Goal: Task Accomplishment & Management: Use online tool/utility

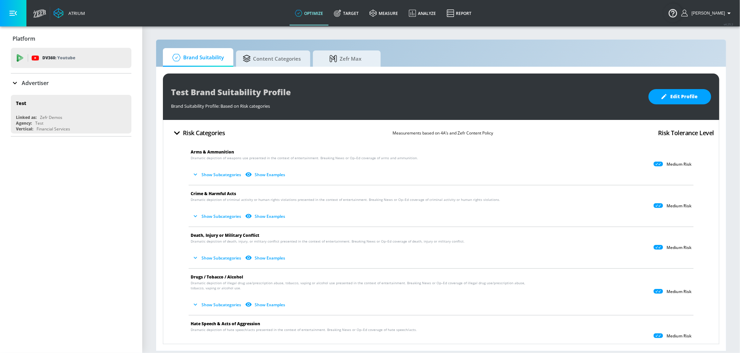
click at [17, 83] on icon at bounding box center [15, 83] width 8 height 8
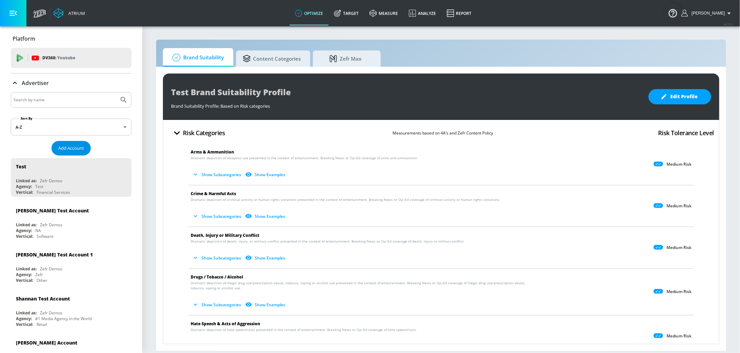
click at [72, 146] on span "Add Account" at bounding box center [71, 148] width 26 height 8
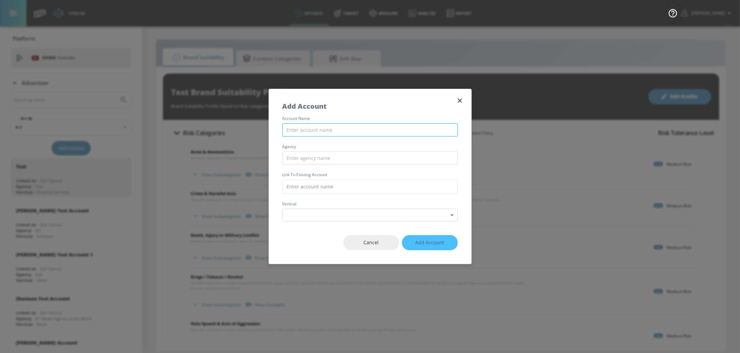
click at [308, 131] on input "text" at bounding box center [369, 129] width 175 height 13
type input "Subway (Groupm [GEOGRAPHIC_DATA]) - Youtube DV360"
click at [320, 156] on input "text" at bounding box center [369, 157] width 175 height 13
type input "GroupM"
click at [335, 181] on input "text" at bounding box center [369, 186] width 175 height 14
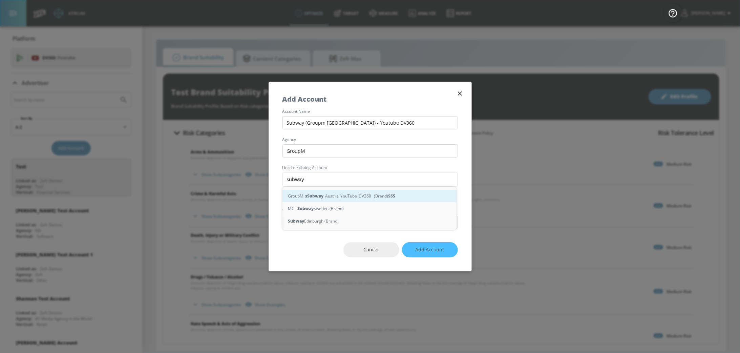
click at [364, 197] on div "GroupM_ s Subway _Austria_YouTube_DV360_ (Brand) S S S" at bounding box center [369, 196] width 174 height 13
type input "GroupM_Subway_Austria_YouTube_DV360_ (Brand)"
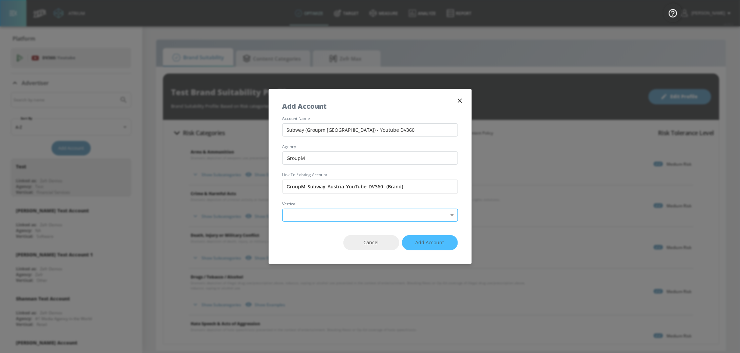
click at [385, 214] on body "Atrium optimize Target measure Analyze Report optimize Target measure Analyze R…" at bounding box center [370, 176] width 740 height 353
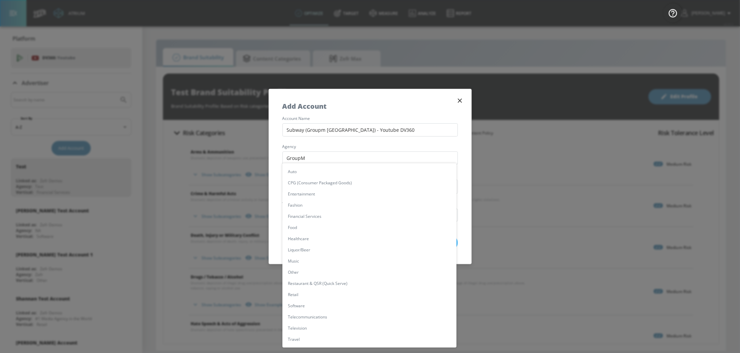
click at [378, 225] on li "Food" at bounding box center [369, 227] width 174 height 11
type input "[object Object]"
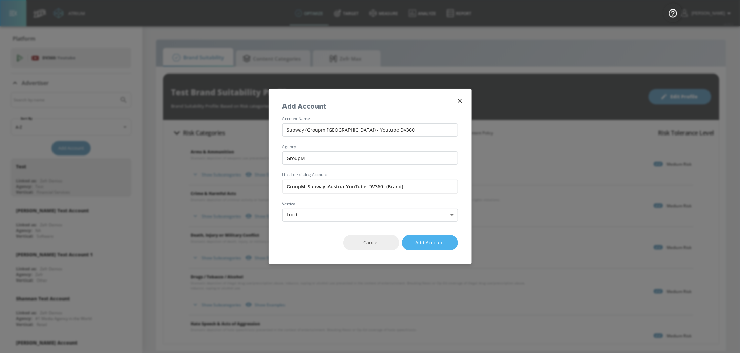
click at [438, 242] on span "Add Account" at bounding box center [429, 242] width 29 height 8
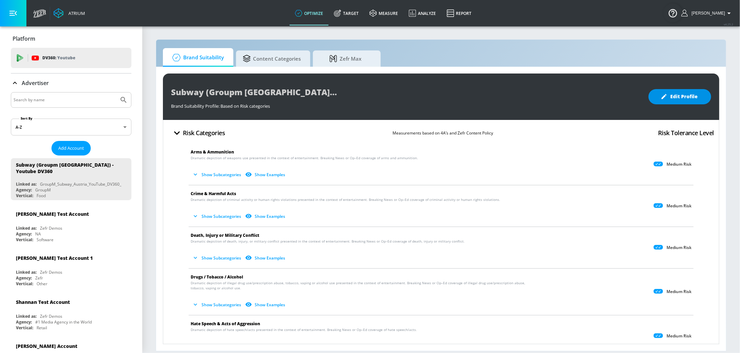
click at [671, 100] on span "Edit Profile" at bounding box center [680, 96] width 36 height 8
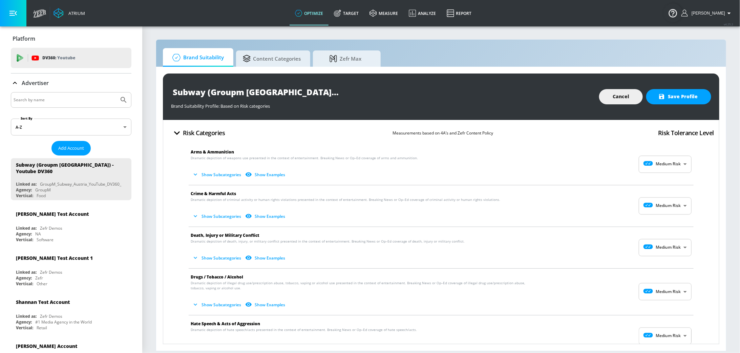
click at [663, 169] on body "Atrium optimize Target measure Analyze Report optimize Target measure Analyze R…" at bounding box center [370, 176] width 740 height 353
click at [661, 192] on p "Low Risk" at bounding box center [669, 192] width 17 height 6
type input "LOW"
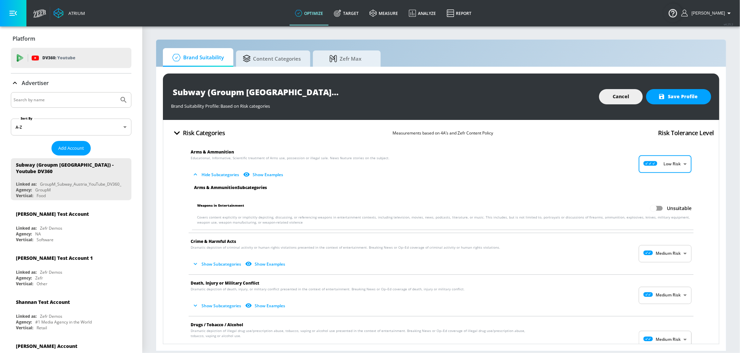
click at [656, 255] on body "Atrium optimize Target measure Analyze Report optimize Target measure Analyze R…" at bounding box center [370, 176] width 740 height 353
click at [661, 281] on p "Low Risk" at bounding box center [669, 282] width 17 height 6
type input "LOW"
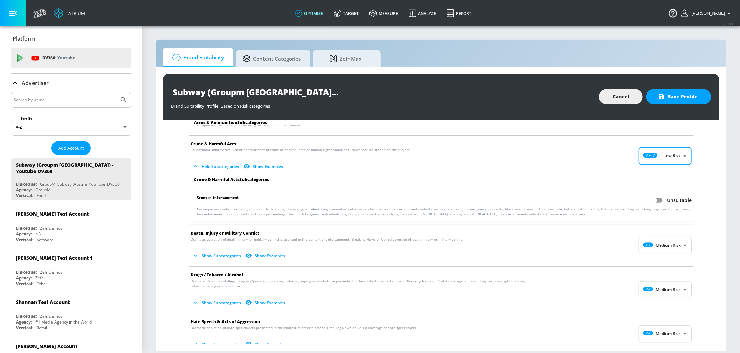
scroll to position [100, 0]
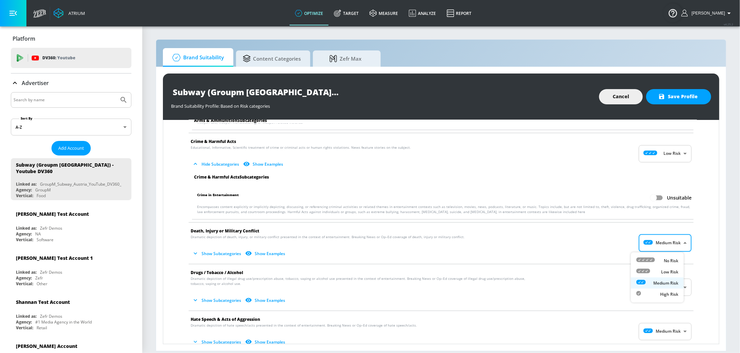
click at [675, 239] on body "Atrium optimize Target measure Analyze Report optimize Target measure Analyze R…" at bounding box center [370, 176] width 740 height 353
click at [658, 274] on div "Low Risk" at bounding box center [657, 271] width 42 height 7
type input "LOW"
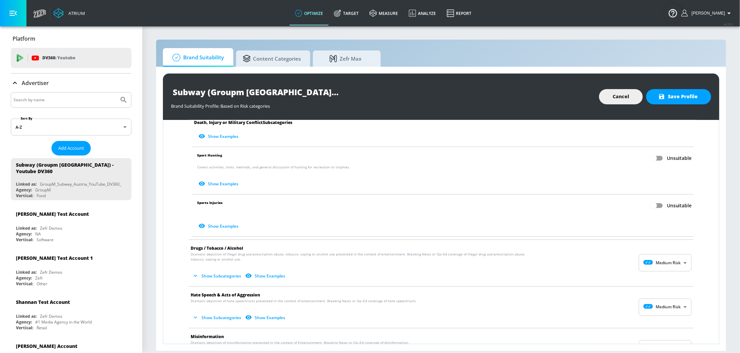
scroll to position [308, 0]
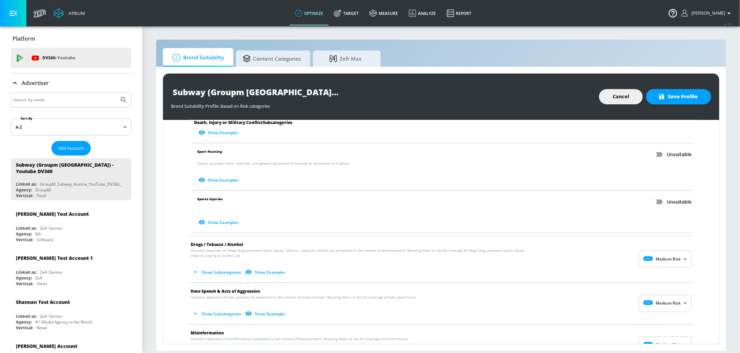
click at [666, 264] on body "Atrium optimize Target measure Analyze Report optimize Target measure Analyze R…" at bounding box center [370, 176] width 740 height 353
click at [658, 287] on div "Low Risk" at bounding box center [657, 288] width 42 height 7
type input "LOW"
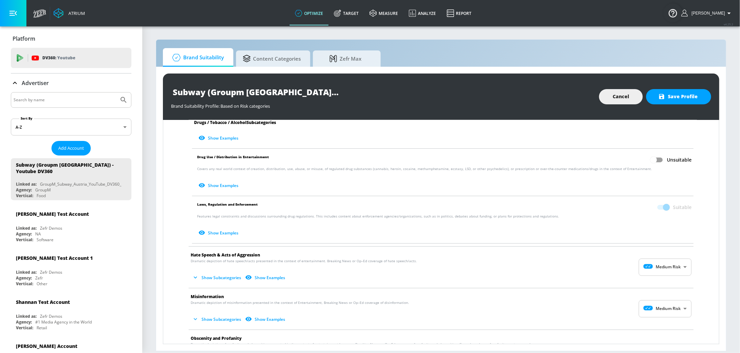
scroll to position [498, 0]
click at [663, 262] on body "Atrium optimize Target measure Analyze Report optimize Target measure Analyze R…" at bounding box center [370, 176] width 740 height 353
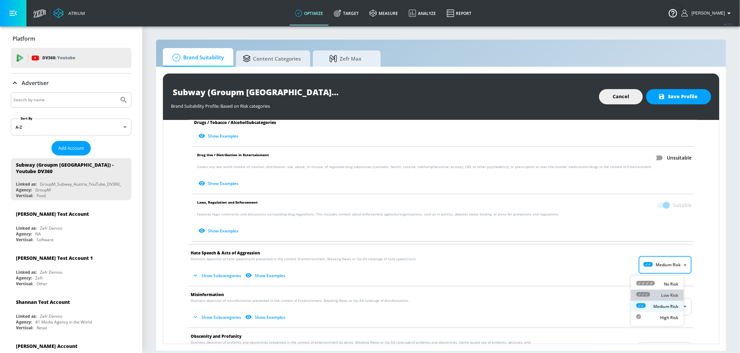
click at [664, 295] on p "Low Risk" at bounding box center [669, 295] width 17 height 6
type input "LOW"
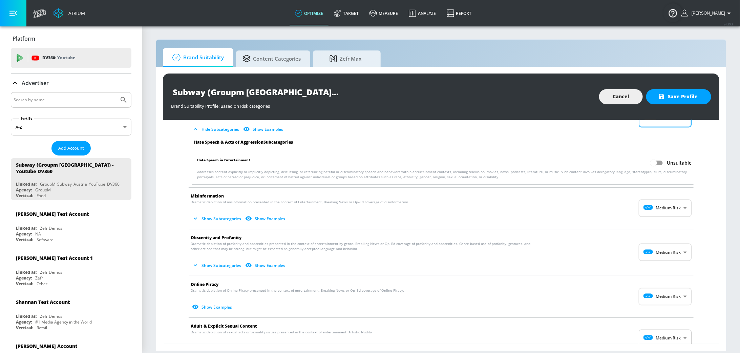
scroll to position [647, 0]
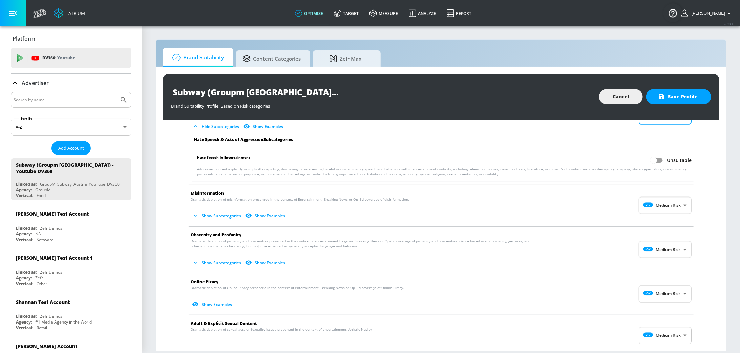
click at [671, 210] on body "Atrium optimize Target measure Analyze Report optimize Target measure Analyze R…" at bounding box center [370, 176] width 740 height 353
click at [667, 234] on p "Low Risk" at bounding box center [669, 236] width 17 height 6
type input "LOW"
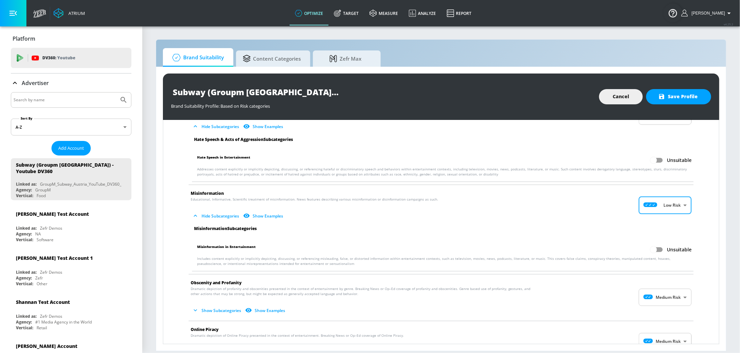
click at [662, 301] on body "Atrium optimize Target measure Analyze Report optimize Target measure Analyze R…" at bounding box center [370, 176] width 740 height 353
click at [661, 318] on p "Low Risk" at bounding box center [669, 317] width 17 height 6
type input "LOW"
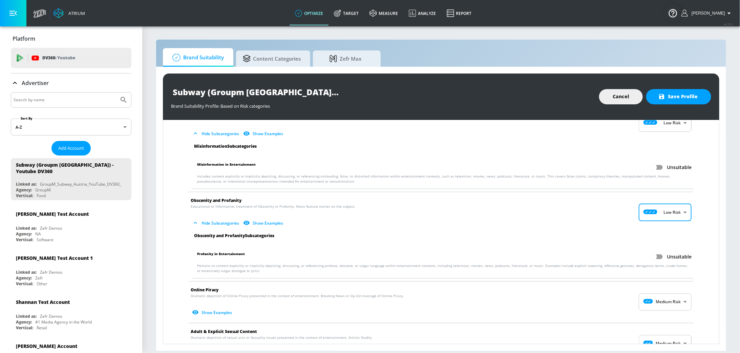
scroll to position [751, 0]
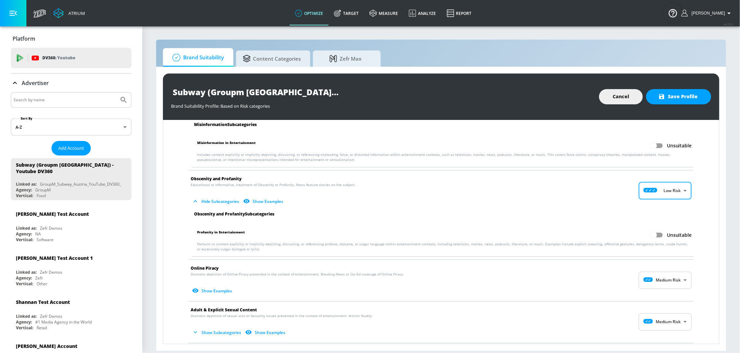
click at [663, 286] on body "Atrium optimize Target measure Analyze Report optimize Target measure Analyze R…" at bounding box center [370, 176] width 740 height 353
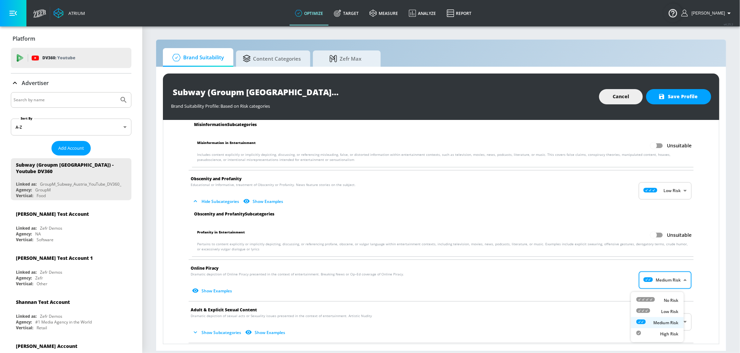
click at [667, 309] on p "Low Risk" at bounding box center [669, 311] width 17 height 6
type input "LOW"
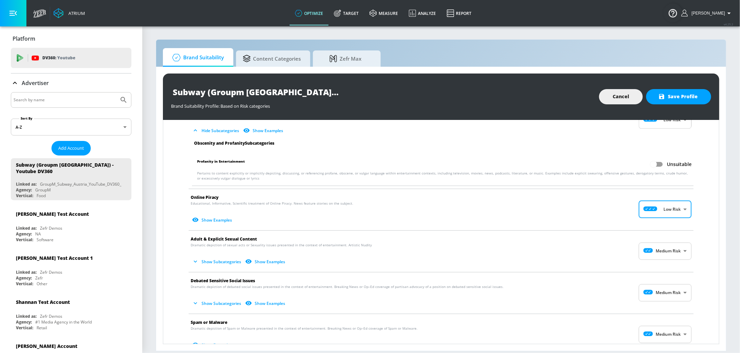
scroll to position [824, 0]
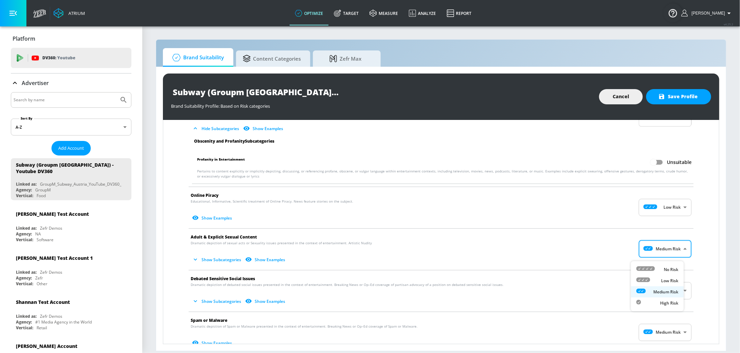
click at [660, 249] on body "Atrium optimize Target measure Analyze Report optimize Target measure Analyze R…" at bounding box center [370, 176] width 740 height 353
click at [664, 280] on p "Low Risk" at bounding box center [669, 281] width 17 height 6
type input "LOW"
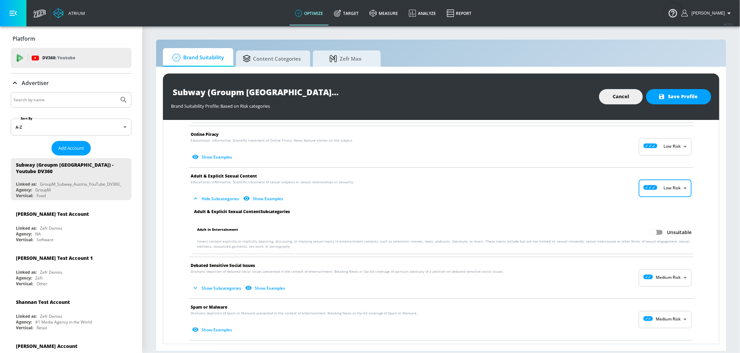
scroll to position [885, 0]
click at [662, 281] on body "Atrium optimize Target measure Analyze Report optimize Target measure Analyze R…" at bounding box center [370, 176] width 740 height 353
click at [662, 306] on p "Low Risk" at bounding box center [669, 309] width 17 height 6
type input "LOW"
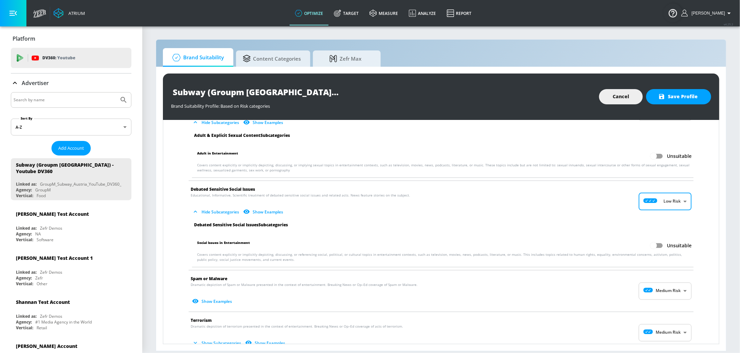
scroll to position [984, 0]
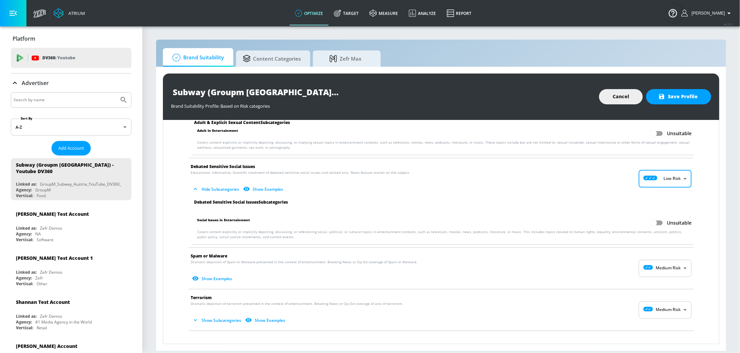
click at [664, 273] on body "Atrium optimize Target measure Analyze Report optimize Target measure Analyze R…" at bounding box center [370, 176] width 740 height 353
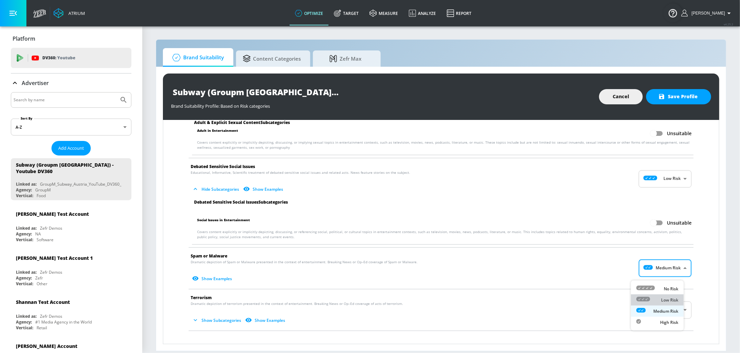
click at [666, 297] on p "Low Risk" at bounding box center [669, 300] width 17 height 6
type input "LOW"
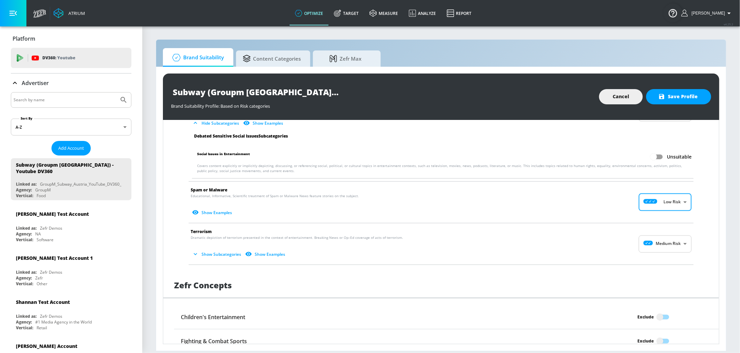
scroll to position [1052, 0]
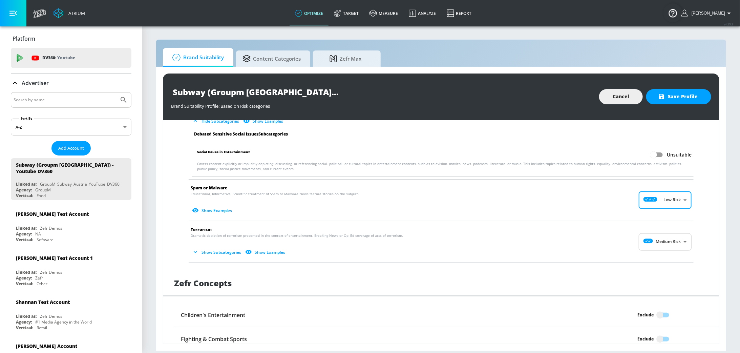
click at [668, 250] on body "Atrium optimize Target measure Analyze Report optimize Target measure Analyze R…" at bounding box center [370, 176] width 740 height 353
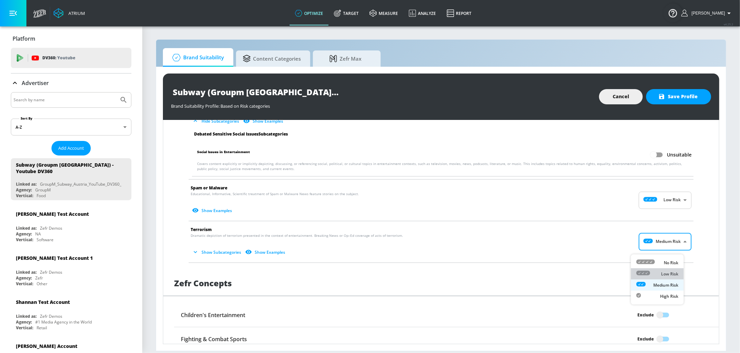
click at [673, 273] on p "Low Risk" at bounding box center [669, 274] width 17 height 6
type input "LOW"
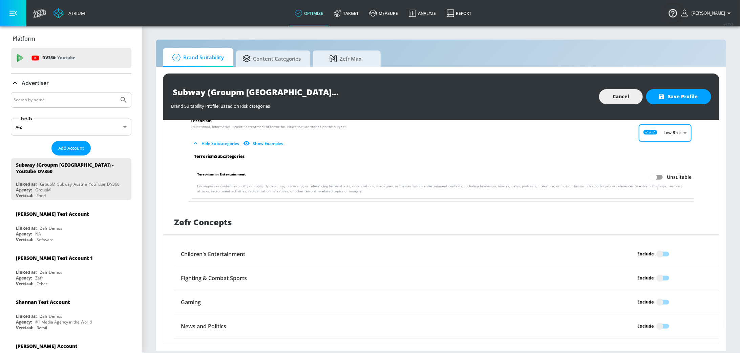
scroll to position [1167, 0]
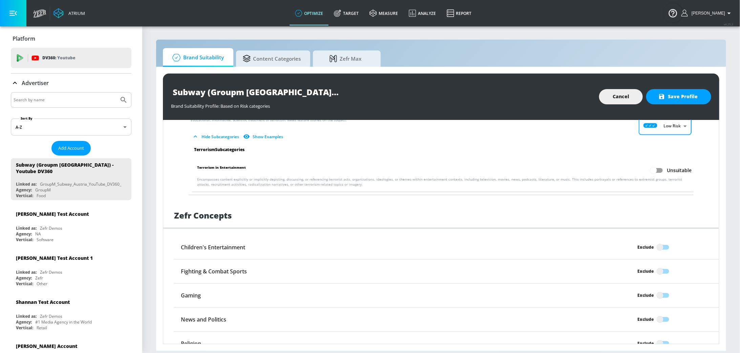
click at [653, 251] on input "Exclude" at bounding box center [660, 247] width 39 height 13
checkbox input "true"
click at [656, 273] on input "Exclude" at bounding box center [660, 271] width 39 height 13
checkbox input "true"
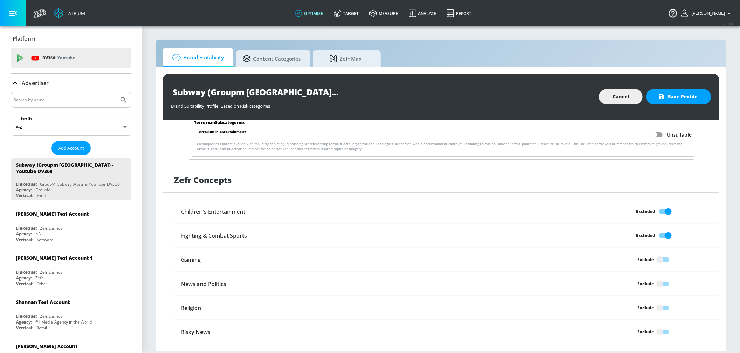
click at [656, 285] on input "Exclude" at bounding box center [660, 283] width 39 height 13
checkbox input "true"
click at [656, 306] on input "Exclude" at bounding box center [660, 307] width 39 height 13
checkbox input "true"
click at [655, 330] on input "Exclude" at bounding box center [660, 331] width 39 height 13
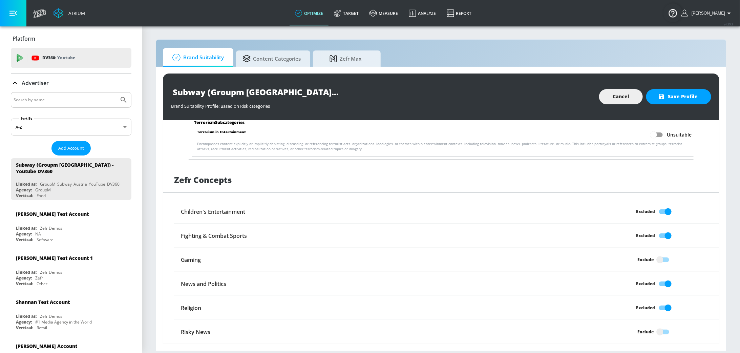
checkbox input "true"
click at [680, 96] on span "Save Profile" at bounding box center [679, 96] width 38 height 8
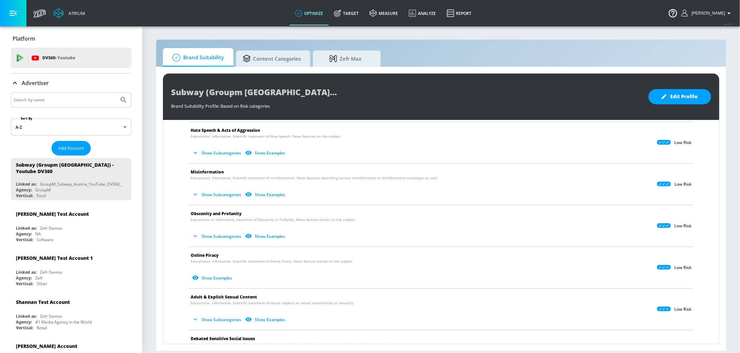
scroll to position [188, 0]
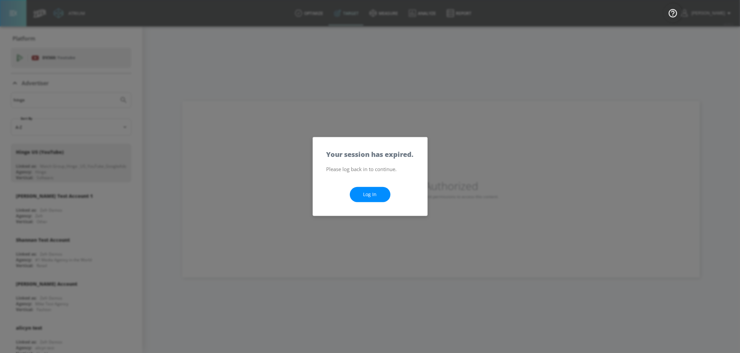
click at [371, 198] on link "Log In" at bounding box center [370, 194] width 41 height 15
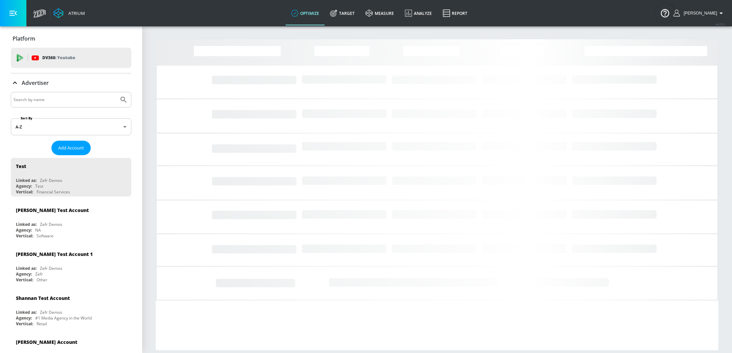
click at [62, 95] on input "Search by name" at bounding box center [65, 99] width 103 height 9
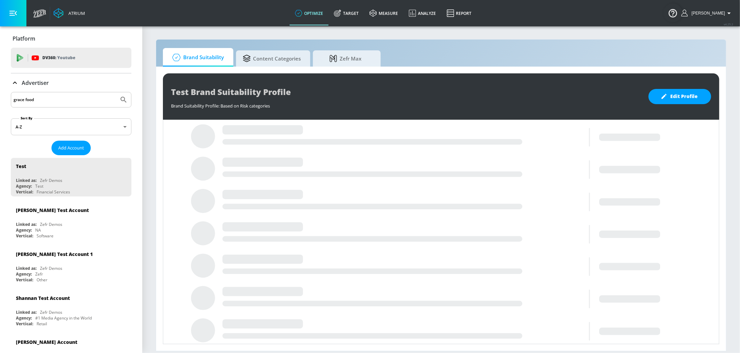
type input "grace foods"
click at [116, 92] on button "Submit Search" at bounding box center [123, 99] width 15 height 15
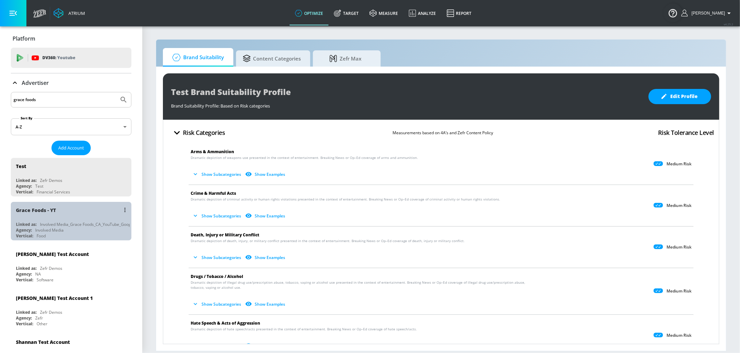
click at [73, 219] on div "Grace Foods - YT Linked as: Involved Media_Grace Foods_CA_YouTube_GoogleAds Age…" at bounding box center [71, 221] width 121 height 39
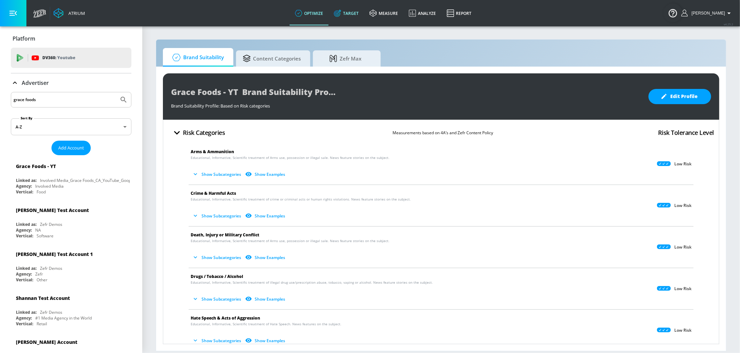
click at [358, 19] on link "Target" at bounding box center [346, 13] width 36 height 24
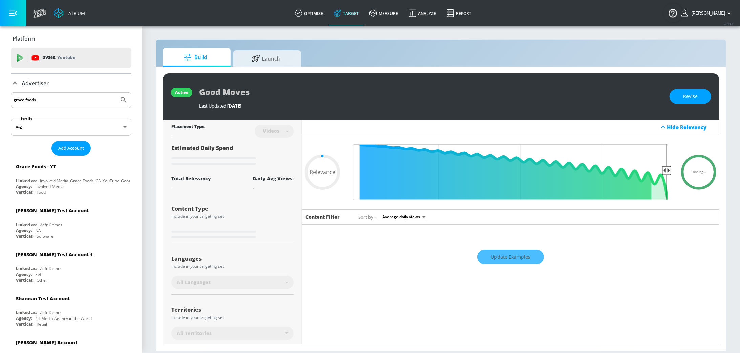
type input "0.05"
click at [282, 52] on span "Launch" at bounding box center [265, 57] width 51 height 16
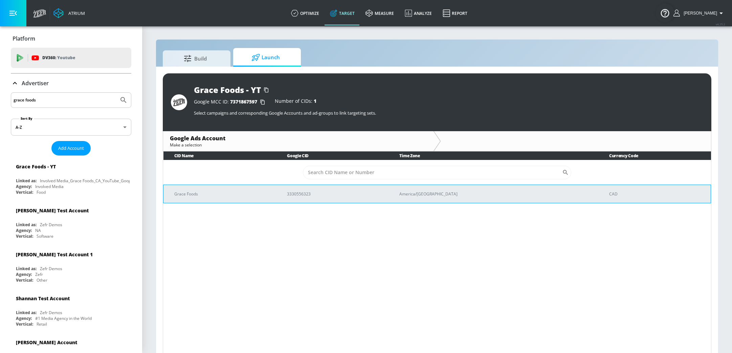
click at [298, 189] on td "3330556323" at bounding box center [332, 194] width 112 height 18
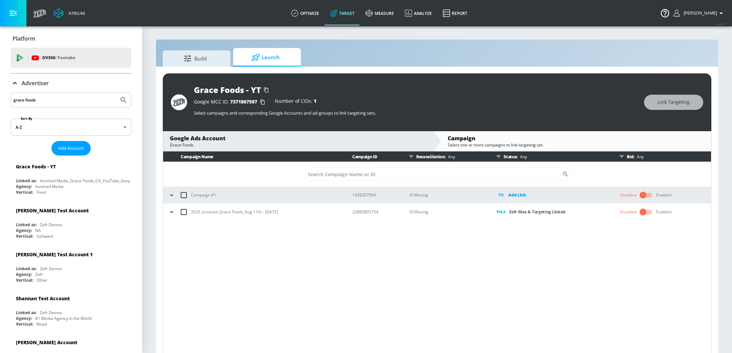
click at [171, 215] on icon "button" at bounding box center [171, 212] width 7 height 7
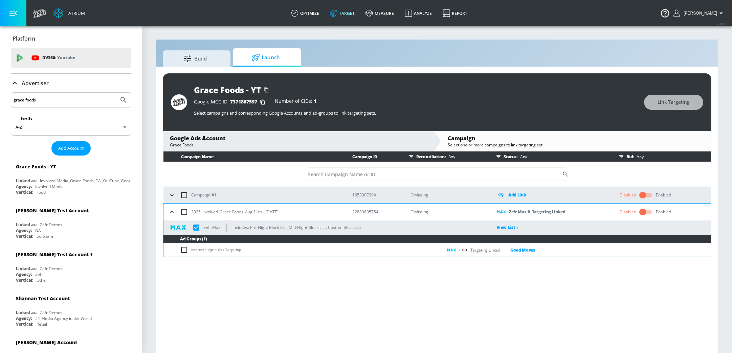
drag, startPoint x: 276, startPoint y: 213, endPoint x: 192, endPoint y: 214, distance: 84.0
click at [192, 214] on div "2025_Involved_Grace Foods_Aug 11th - Oct 5th" at bounding box center [254, 212] width 175 height 14
copy p "2025_Involved_Grace Foods_Aug 11th - Oct 5th"
click at [292, 211] on div "2025_Involved_Grace Foods_Aug 11th - Oct 5th" at bounding box center [254, 212] width 175 height 14
click at [301, 212] on div "2025_Involved_Grace Foods_Aug 11th - Oct 5th" at bounding box center [254, 212] width 175 height 14
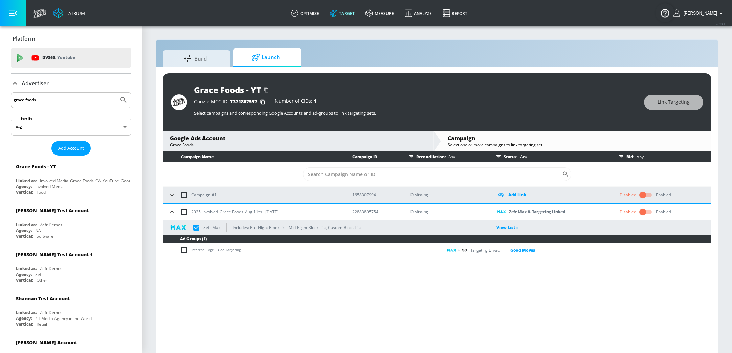
drag, startPoint x: 282, startPoint y: 214, endPoint x: 192, endPoint y: 215, distance: 89.7
click at [192, 215] on div "2025_Involved_Grace Foods_Aug 11th - Oct 5th" at bounding box center [254, 212] width 175 height 14
copy p "2025_Involved_Grace Foods_Aug 11th - Oct 5th"
checkbox input "true"
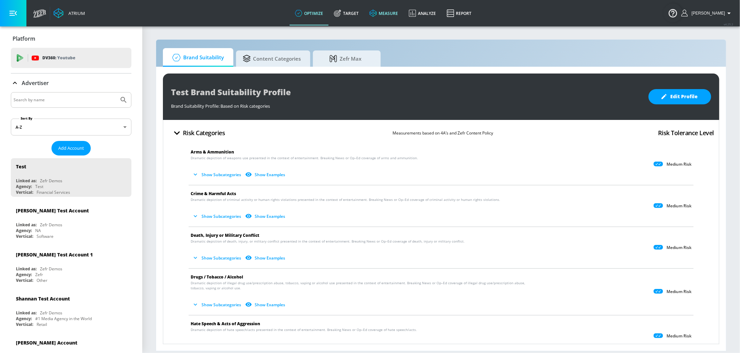
drag, startPoint x: 0, startPoint y: 0, endPoint x: 378, endPoint y: 16, distance: 377.9
click at [386, 13] on link "measure" at bounding box center [383, 13] width 39 height 24
